Goal: Task Accomplishment & Management: Manage account settings

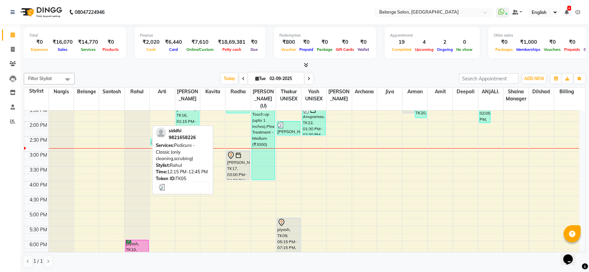
scroll to position [168, 0]
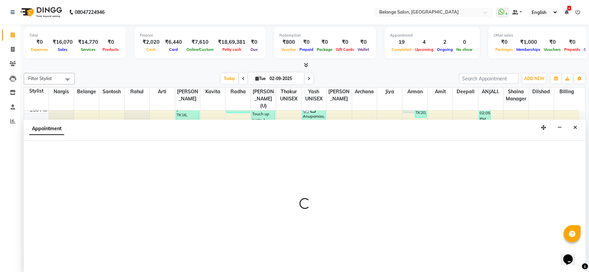
select select "47452"
select select "900"
select select "tentative"
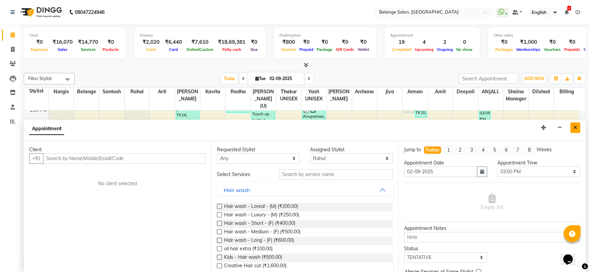
click at [575, 130] on button "Close" at bounding box center [575, 128] width 10 height 11
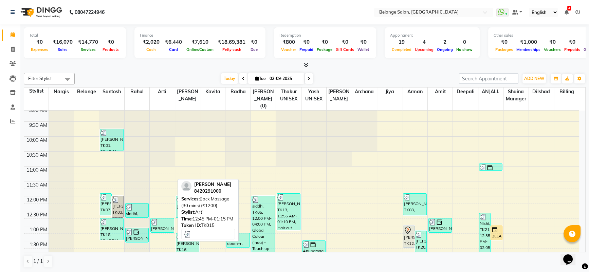
scroll to position [33, 0]
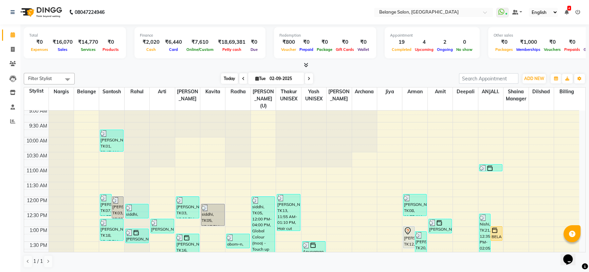
click at [226, 79] on span "Today" at bounding box center [229, 78] width 17 height 11
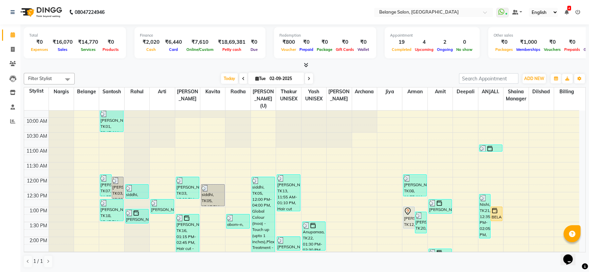
scroll to position [53, 0]
click at [237, 77] on div "Today Tue 02-09-2025" at bounding box center [266, 79] width 93 height 10
click at [242, 79] on icon at bounding box center [243, 79] width 3 height 4
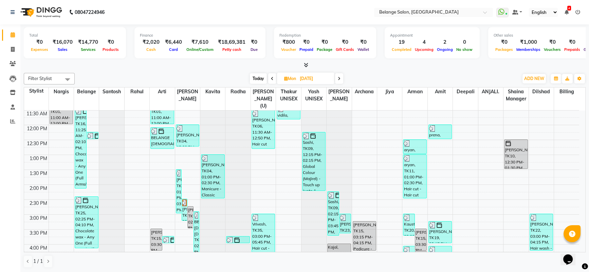
scroll to position [104, 0]
click at [11, 37] on icon at bounding box center [13, 34] width 4 height 5
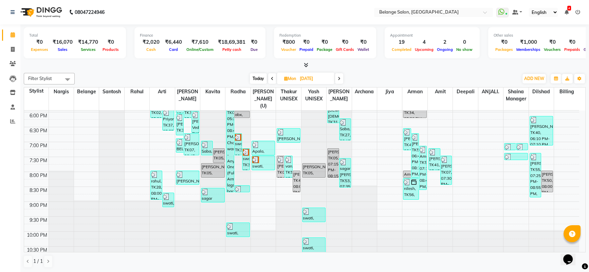
scroll to position [248, 0]
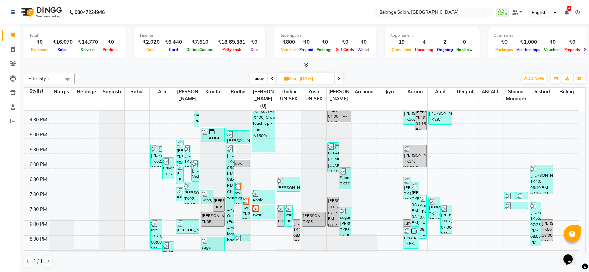
click at [261, 75] on span "Today" at bounding box center [258, 78] width 17 height 11
type input "02-09-2025"
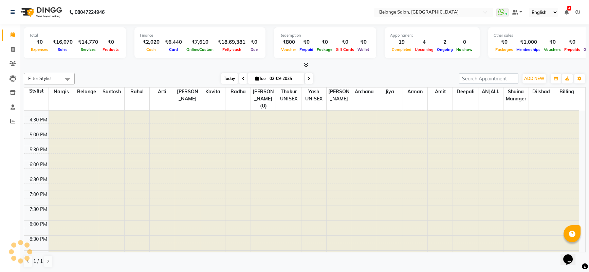
scroll to position [208, 0]
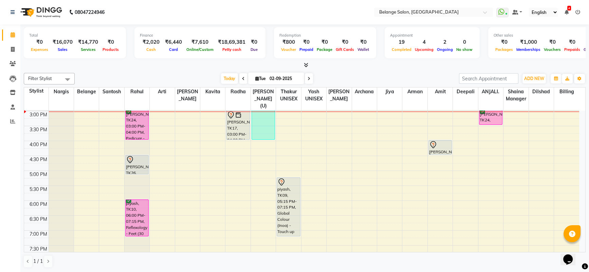
click at [402, 65] on div at bounding box center [305, 65] width 562 height 7
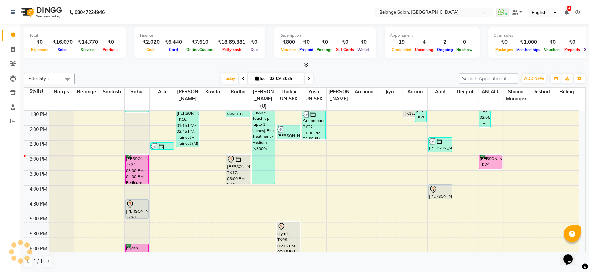
scroll to position [164, 0]
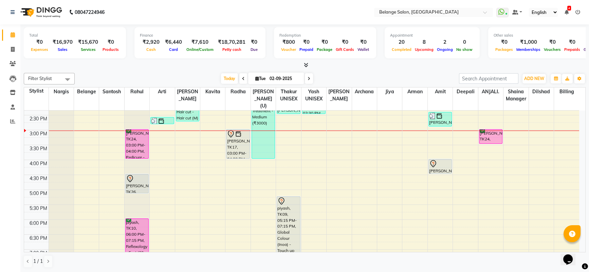
scroll to position [190, 0]
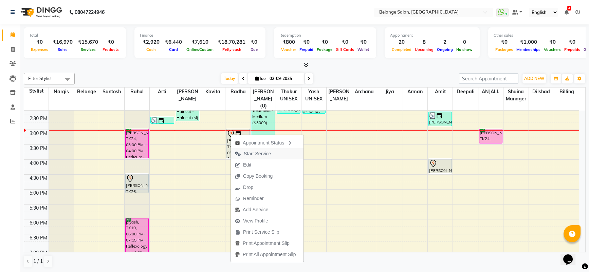
click at [263, 159] on span "Start Service" at bounding box center [253, 153] width 44 height 11
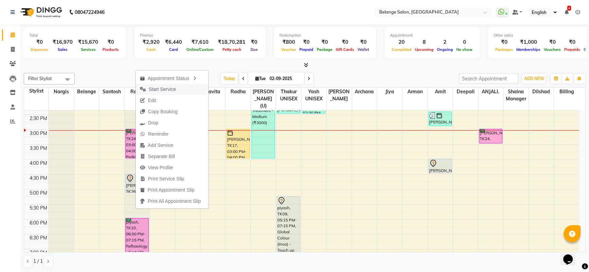
click at [161, 92] on span "Start Service" at bounding box center [162, 89] width 27 height 7
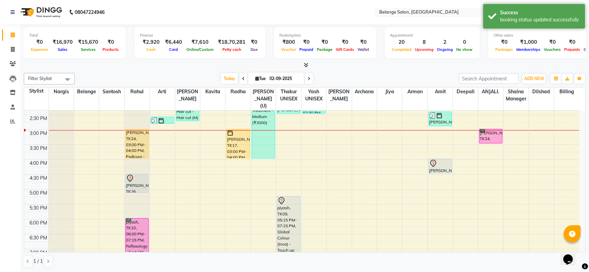
click at [375, 69] on div at bounding box center [305, 65] width 562 height 7
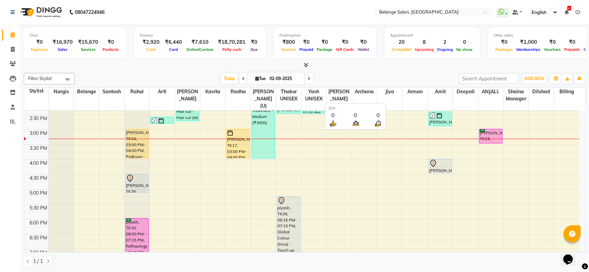
scroll to position [0, 0]
click at [345, 65] on div at bounding box center [305, 65] width 562 height 7
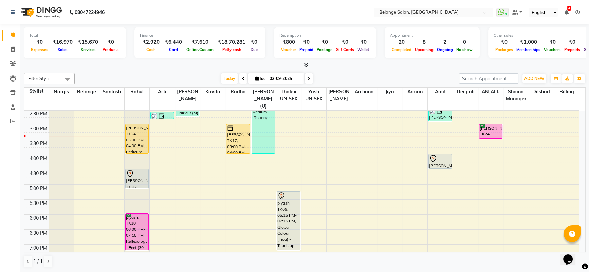
scroll to position [179, 0]
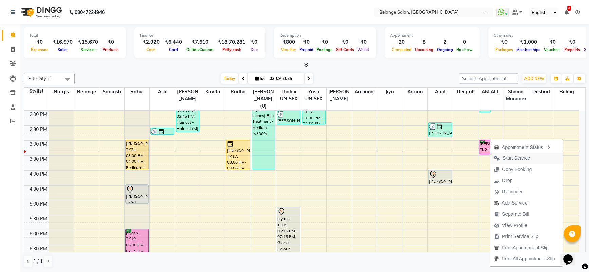
click at [507, 158] on span "Start Service" at bounding box center [516, 158] width 27 height 7
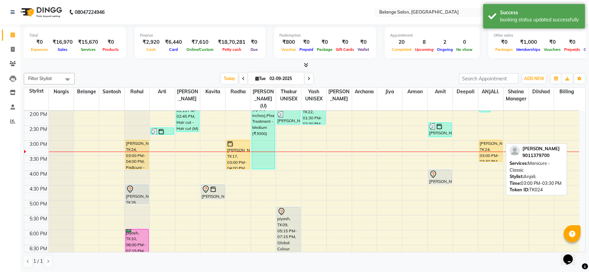
drag, startPoint x: 489, startPoint y: 146, endPoint x: 490, endPoint y: 150, distance: 4.1
click at [490, 150] on div "Nishi, TK21, 12:35 PM-02:05 PM, Chocolate wax - Any One (Full Arms/Half legs/Ha…" at bounding box center [490, 156] width 25 height 448
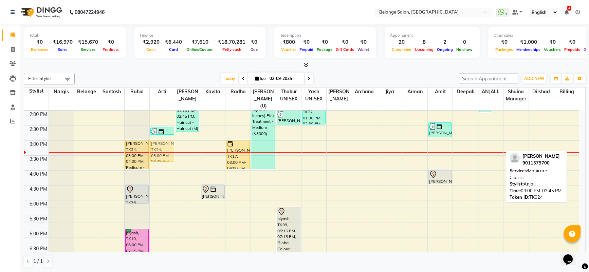
drag, startPoint x: 495, startPoint y: 141, endPoint x: 162, endPoint y: 142, distance: 332.7
click at [162, 142] on tr "Prashant singh, TK07, 11:55 AM-12:40 PM, Beard Styling (₹300) Meghna, TK03, 12:…" at bounding box center [301, 156] width 555 height 448
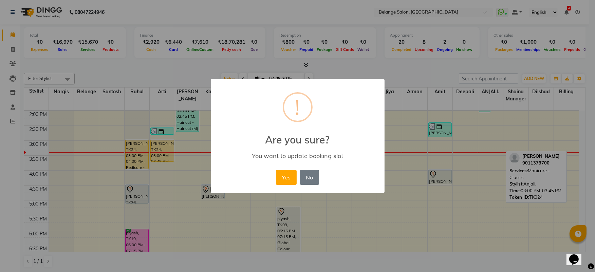
click at [276, 170] on button "Yes" at bounding box center [286, 177] width 21 height 15
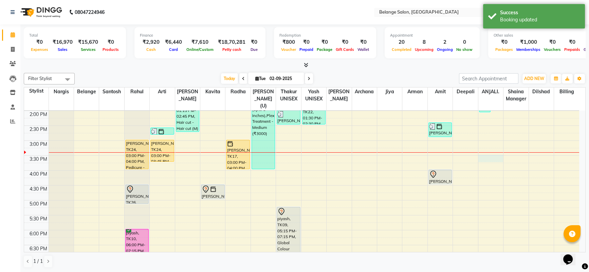
click at [491, 152] on div "8:00 AM 8:30 AM 9:00 AM 9:30 AM 10:00 AM 10:30 AM 11:00 AM 11:30 AM 12:00 PM 12…" at bounding box center [301, 156] width 555 height 448
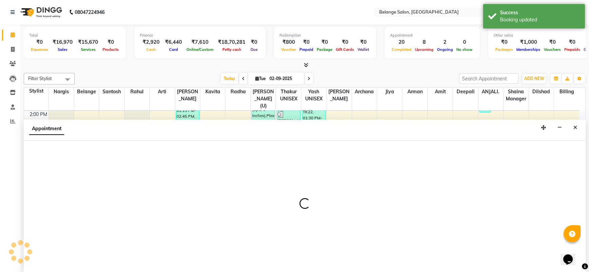
scroll to position [0, 0]
select select "84872"
select select "930"
select select "tentative"
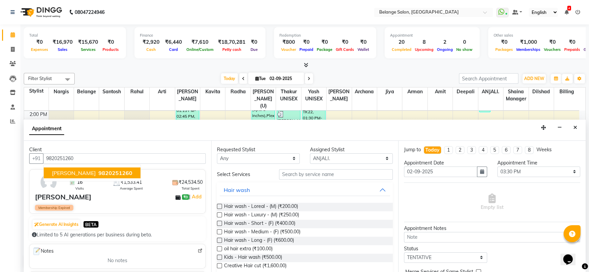
click at [115, 171] on span "9820251260" at bounding box center [115, 173] width 34 height 7
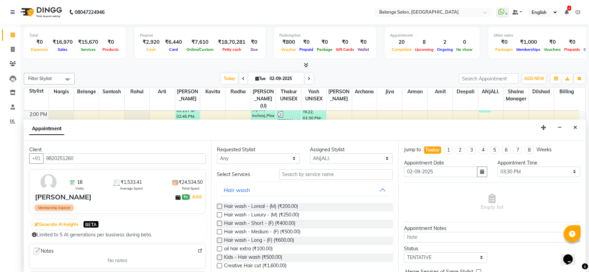
type input "9820251260"
click at [328, 173] on input "text" at bounding box center [336, 174] width 114 height 11
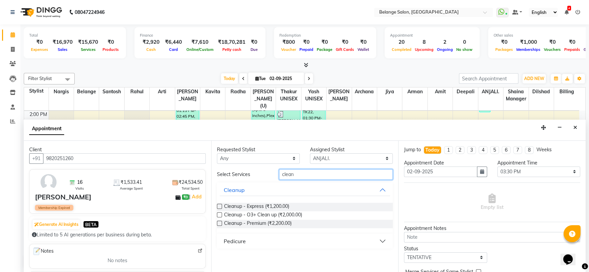
type input "clean"
click at [219, 207] on label at bounding box center [219, 206] width 5 height 5
click at [219, 207] on input "checkbox" at bounding box center [219, 207] width 4 height 4
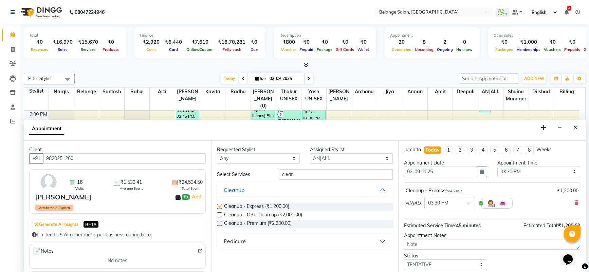
checkbox input "false"
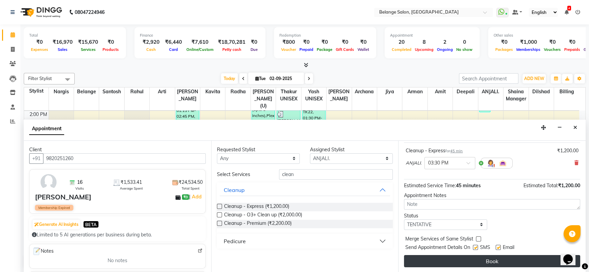
click at [494, 257] on button "Book" at bounding box center [492, 261] width 176 height 12
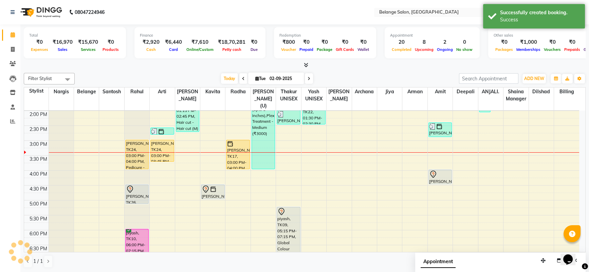
scroll to position [0, 0]
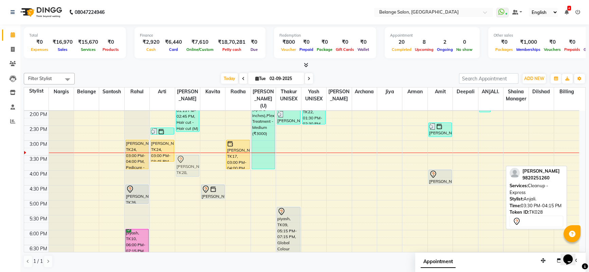
drag, startPoint x: 487, startPoint y: 153, endPoint x: 185, endPoint y: 152, distance: 301.8
click at [185, 152] on tr "Prashant singh, TK07, 11:55 AM-12:40 PM, Beard Styling (₹300) Meghna, TK03, 12:…" at bounding box center [301, 156] width 555 height 448
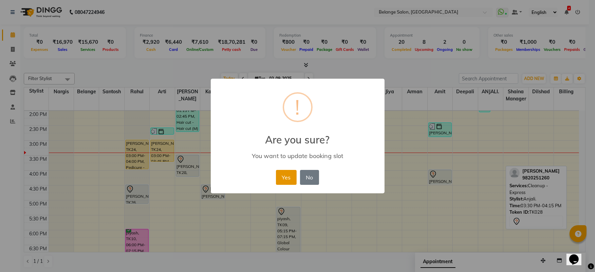
click at [283, 178] on button "Yes" at bounding box center [286, 177] width 21 height 15
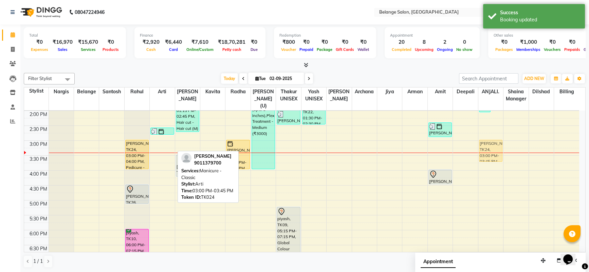
drag, startPoint x: 154, startPoint y: 141, endPoint x: 483, endPoint y: 142, distance: 328.9
click at [483, 142] on tr "Prashant singh, TK07, 11:55 AM-12:40 PM, Beard Styling (₹300) Meghna, TK03, 12:…" at bounding box center [301, 156] width 555 height 448
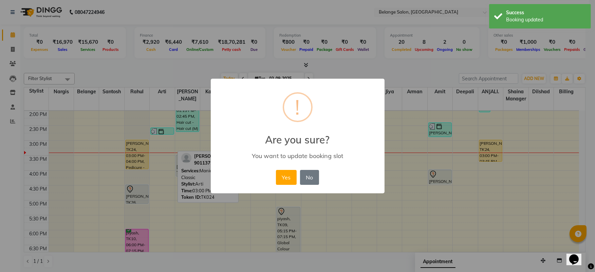
click at [276, 170] on button "Yes" at bounding box center [286, 177] width 21 height 15
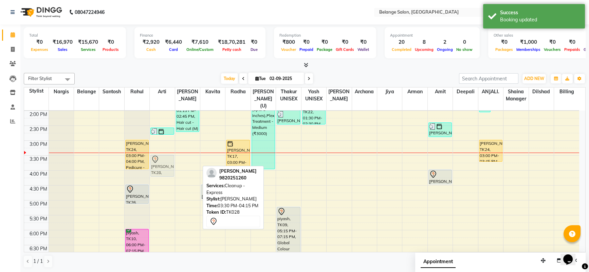
drag, startPoint x: 186, startPoint y: 158, endPoint x: 164, endPoint y: 159, distance: 21.8
click at [164, 159] on tr "Prashant singh, TK07, 11:55 AM-12:40 PM, Beard Styling (₹300) Meghna, TK03, 12:…" at bounding box center [301, 156] width 555 height 448
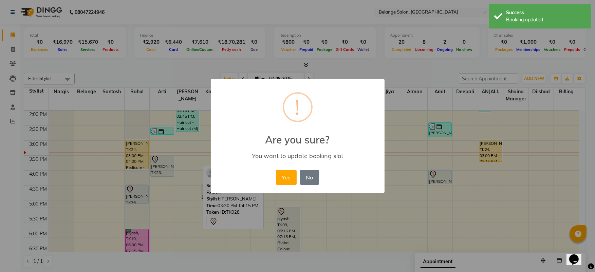
click at [276, 170] on button "Yes" at bounding box center [286, 177] width 21 height 15
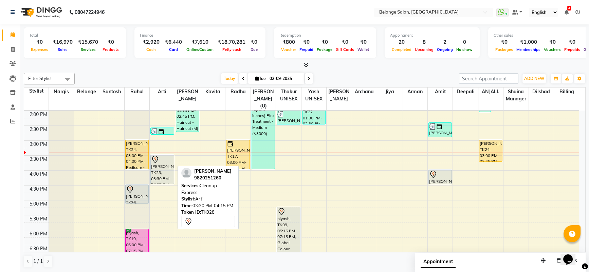
drag, startPoint x: 160, startPoint y: 169, endPoint x: 160, endPoint y: 173, distance: 4.1
click at [160, 173] on div "akshat, TK06, 08:00 AM-08:30 AM, Back Massage (30 mins) akshat, TK15, 12:45 PM-…" at bounding box center [162, 156] width 25 height 448
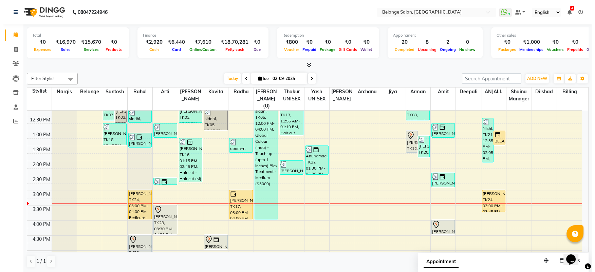
scroll to position [128, 0]
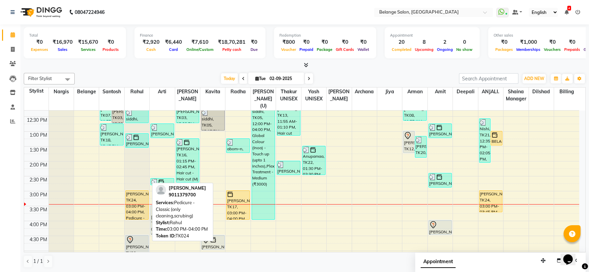
click at [131, 202] on div "Nivedita oswal, TK24, 03:00 PM-04:00 PM, Pedicure - Classic (only cleaning,scru…" at bounding box center [137, 205] width 23 height 29
select select "1"
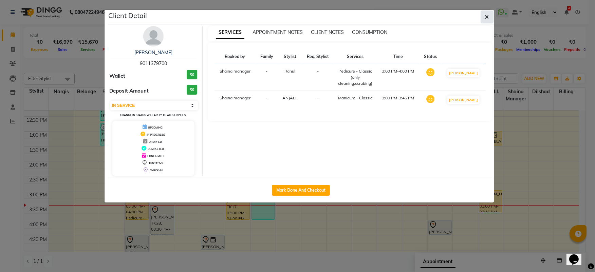
click at [490, 19] on button "button" at bounding box center [487, 17] width 13 height 13
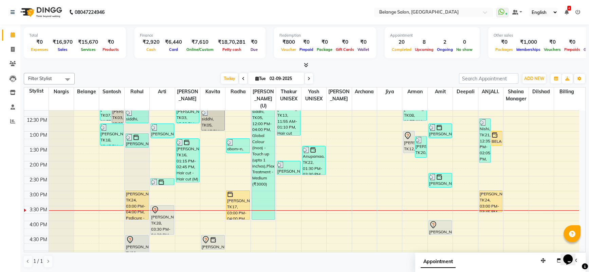
click at [573, 14] on ul "WhatsApp Status ✕ Status: Connected Most Recent Message: 02-09-2025 03:00 PM Re…" at bounding box center [539, 12] width 87 height 9
click at [577, 12] on icon at bounding box center [577, 12] width 5 height 5
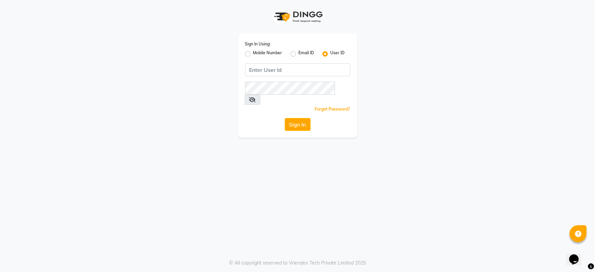
click at [248, 50] on div "Mobile Number" at bounding box center [263, 54] width 37 height 8
click at [253, 55] on label "Mobile Number" at bounding box center [267, 54] width 29 height 8
click at [253, 54] on input "Mobile Number" at bounding box center [255, 52] width 4 height 4
radio input "true"
radio input "false"
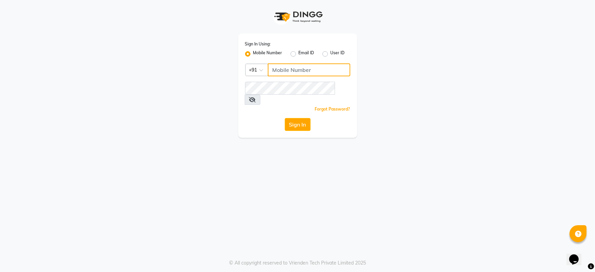
click at [288, 71] on input "Username" at bounding box center [309, 69] width 82 height 13
type input "9919553777"
click at [218, 140] on div "Sign In Using: Mobile Number Email ID User ID Country Code × +91 9919553777 Rem…" at bounding box center [297, 136] width 595 height 272
click at [292, 118] on button "Sign In" at bounding box center [298, 124] width 26 height 13
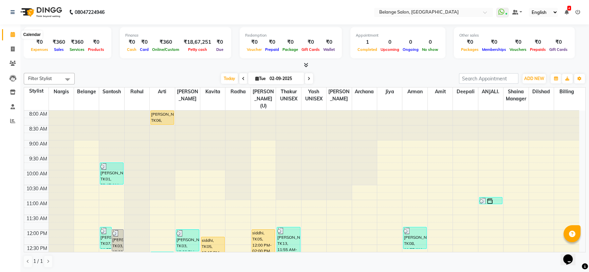
click at [11, 34] on icon at bounding box center [13, 34] width 4 height 5
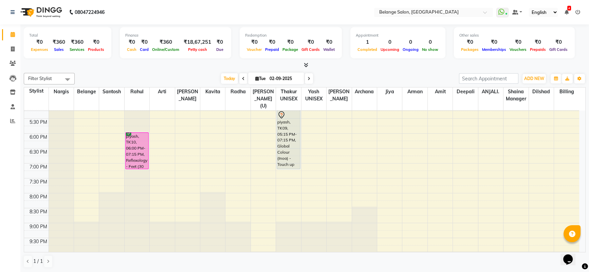
scroll to position [284, 0]
